Goal: Task Accomplishment & Management: Manage account settings

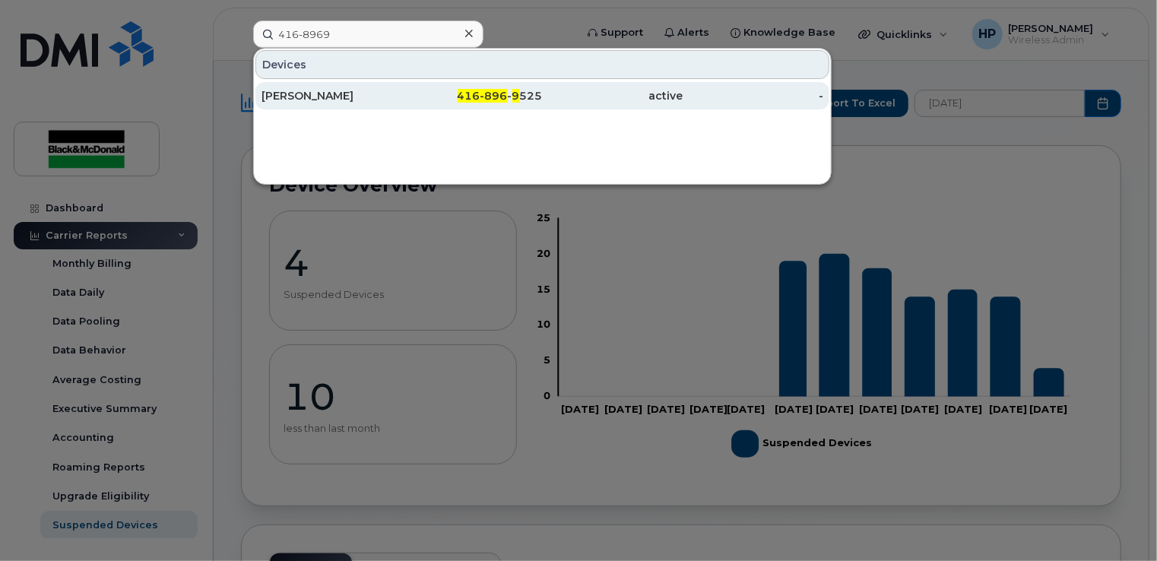
type input "416-8969"
click at [382, 92] on div "[PERSON_NAME]" at bounding box center [331, 95] width 141 height 15
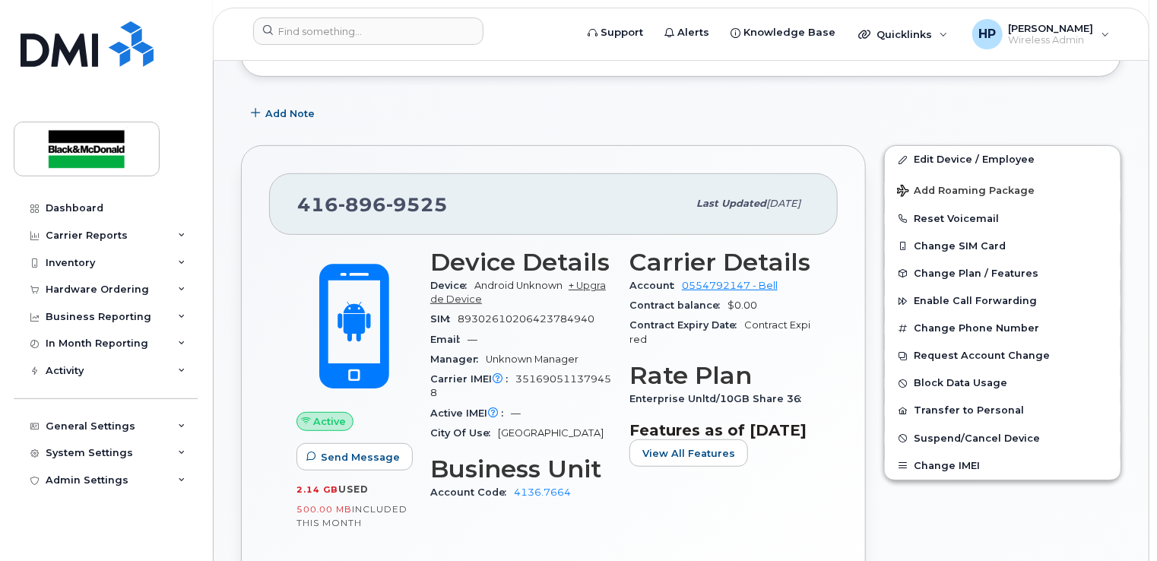
scroll to position [304, 0]
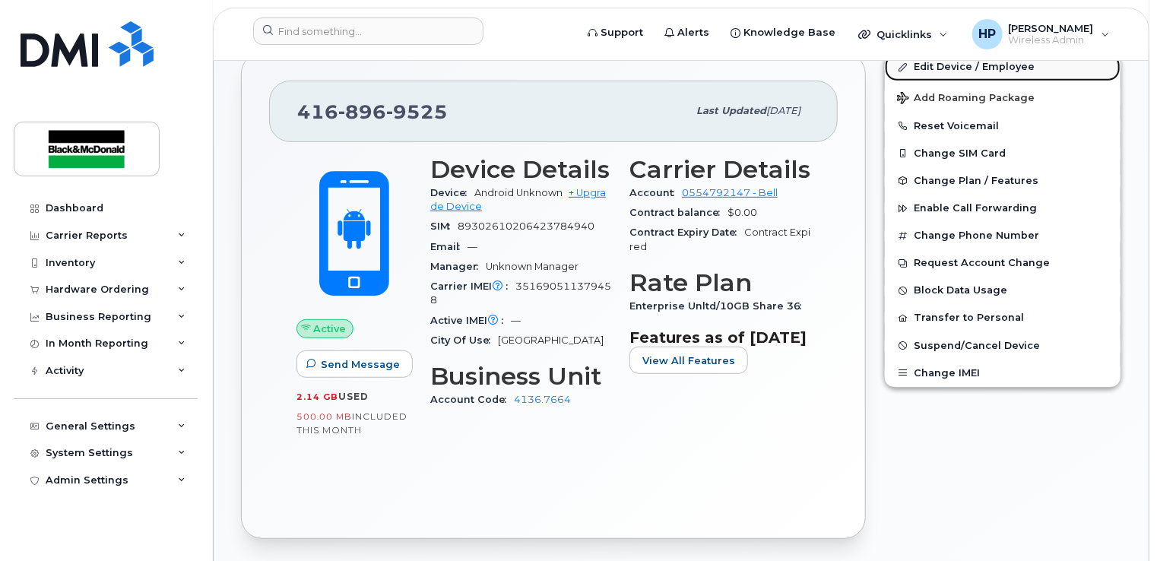
click at [949, 65] on link "Edit Device / Employee" at bounding box center [1003, 66] width 236 height 27
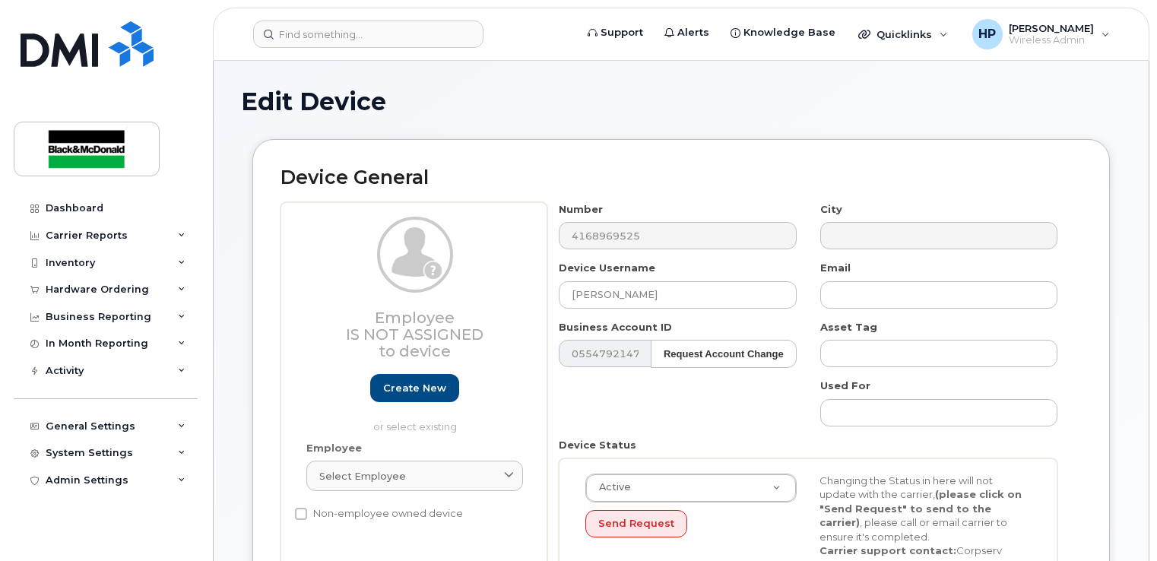
select select "33960187"
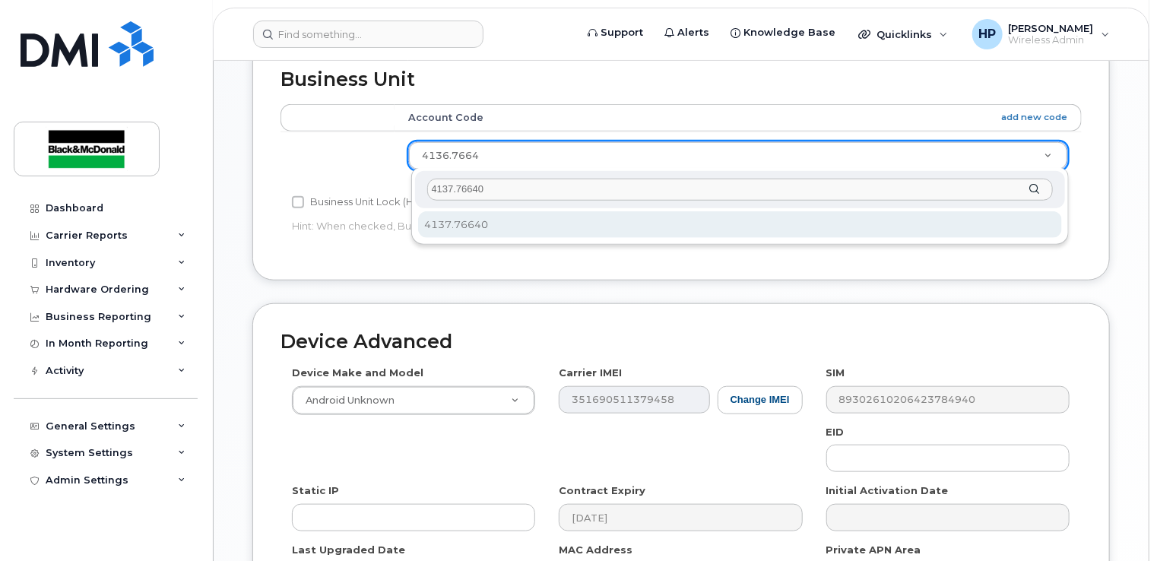
type input "4137.76640"
select select "35238446"
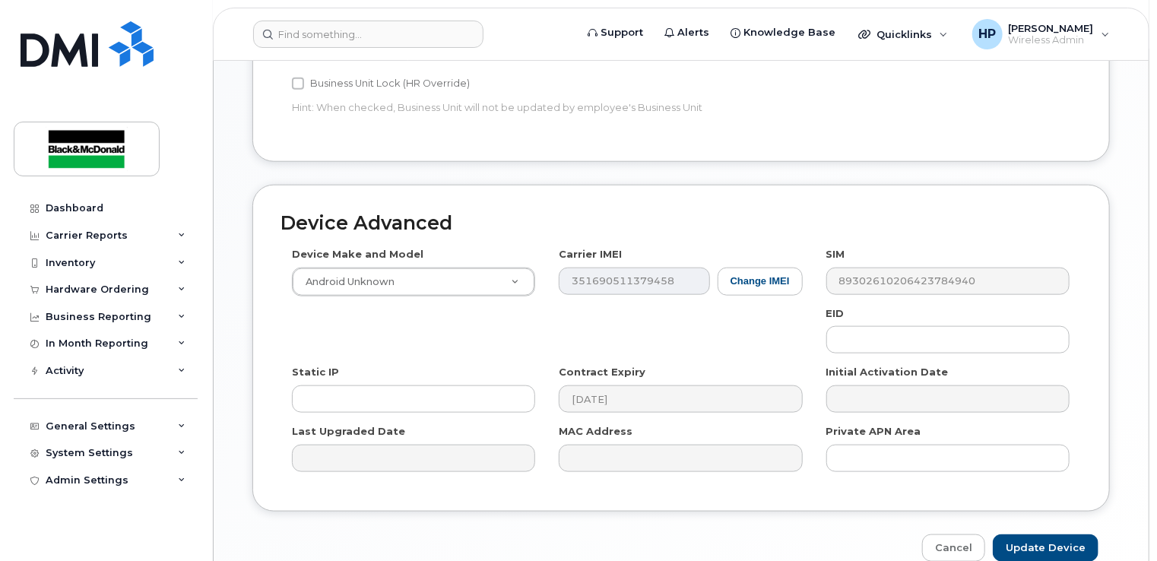
scroll to position [800, 0]
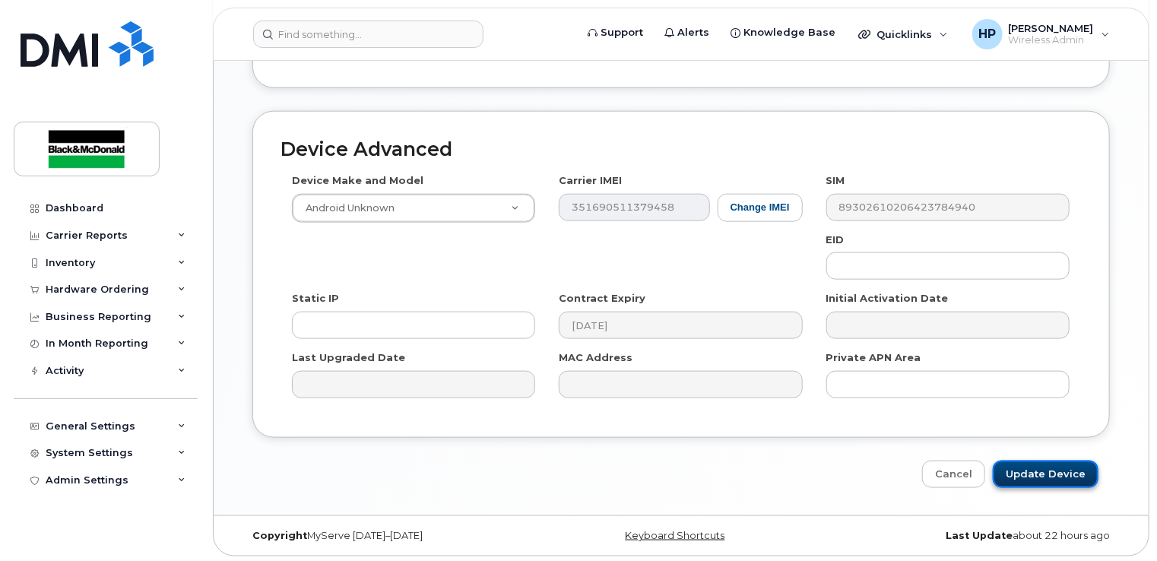
click at [1046, 462] on input "Update Device" at bounding box center [1046, 475] width 106 height 28
type input "Saving..."
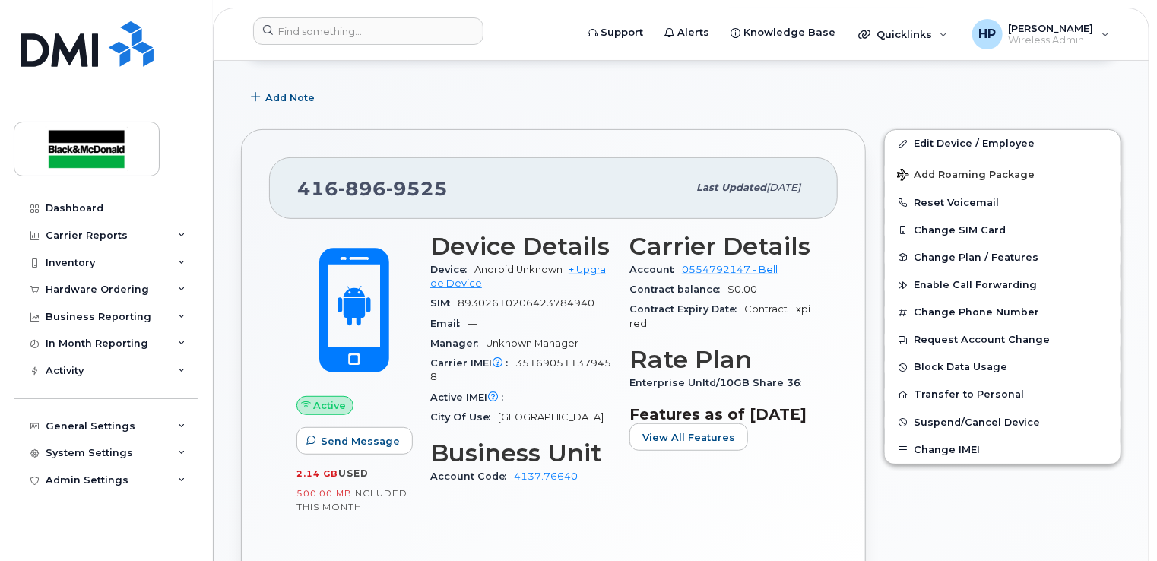
scroll to position [228, 0]
click at [596, 268] on link "+ Upgrade Device" at bounding box center [518, 275] width 176 height 25
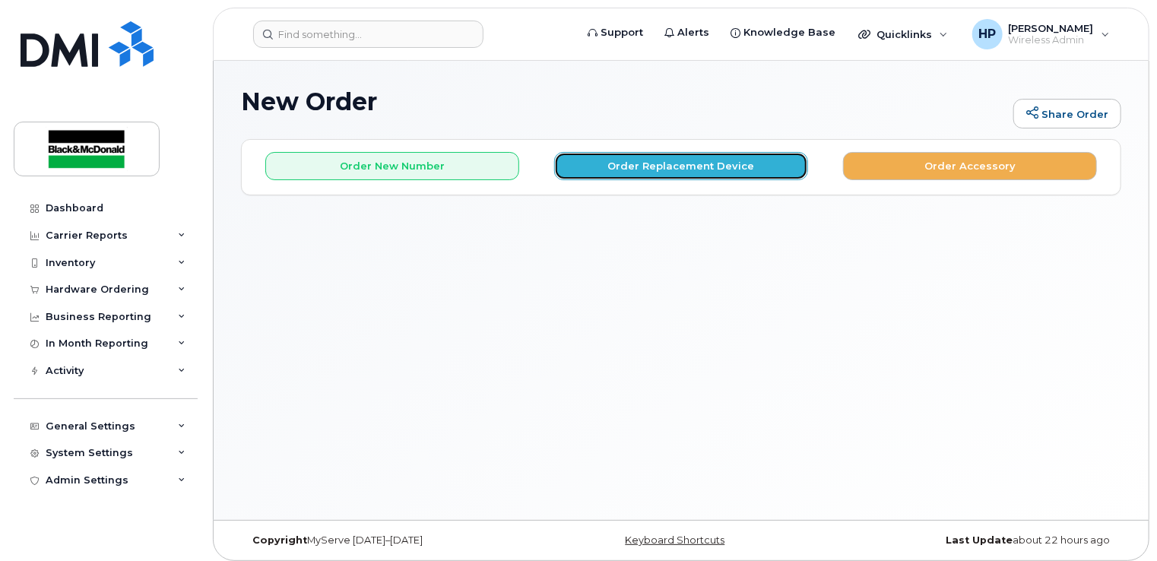
click at [667, 163] on button "Order Replacement Device" at bounding box center [681, 166] width 254 height 28
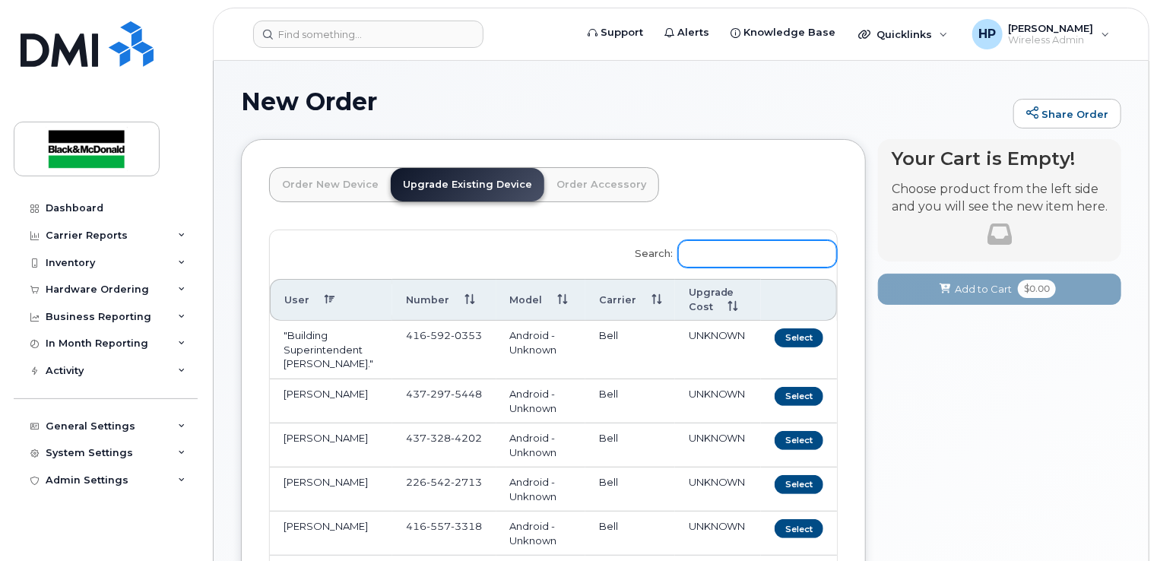
click at [717, 263] on input "Search:" at bounding box center [757, 253] width 159 height 27
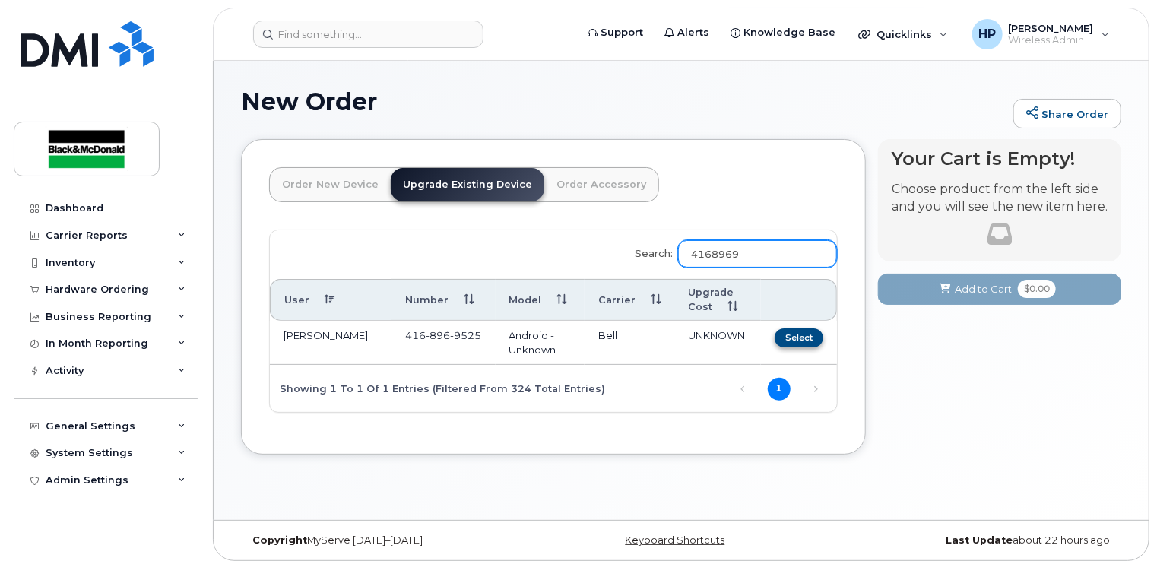
type input "4168969"
click at [797, 329] on button "Select" at bounding box center [799, 337] width 49 height 19
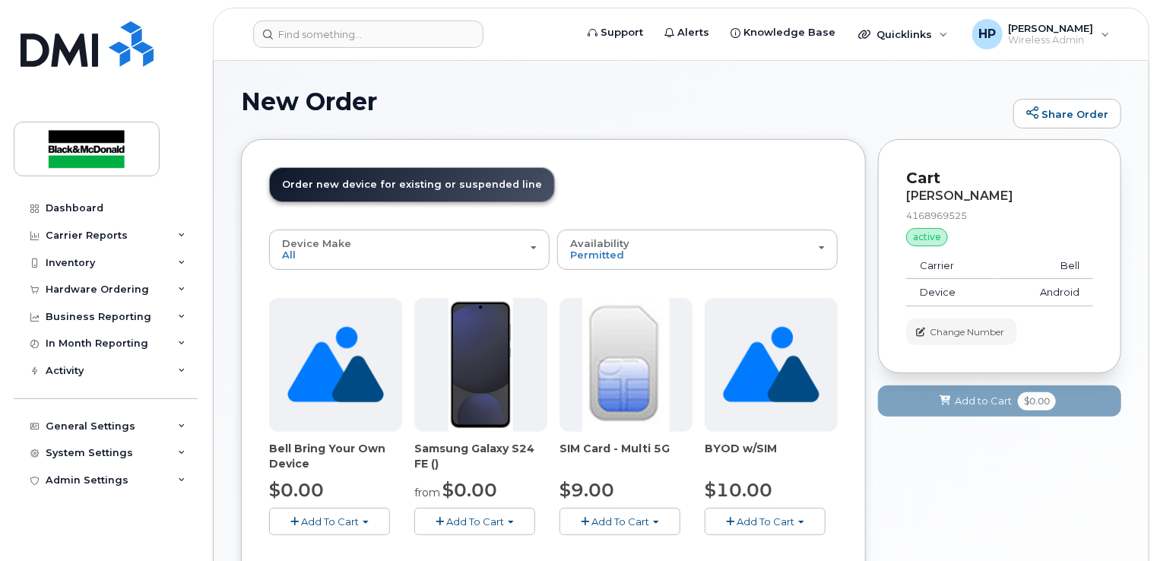
scroll to position [152, 0]
